Goal: Navigation & Orientation: Find specific page/section

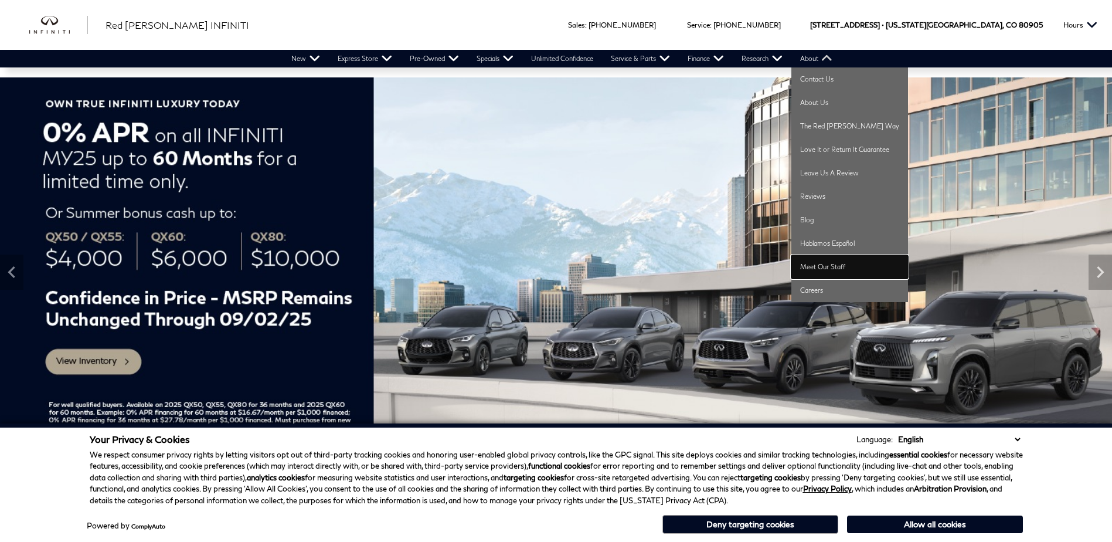
click at [825, 268] on link "Meet Our Staff" at bounding box center [850, 266] width 117 height 23
